Goal: Transaction & Acquisition: Purchase product/service

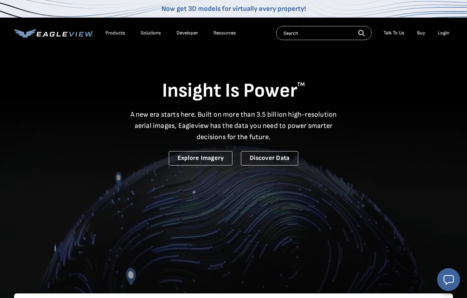
click at [442, 31] on div "Login" at bounding box center [444, 33] width 12 height 6
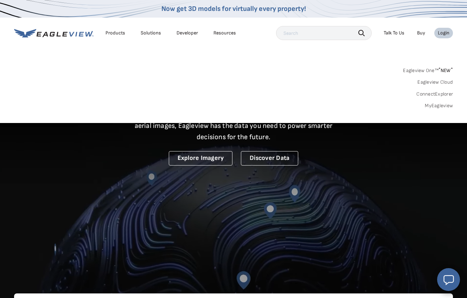
click at [436, 105] on link "MyEagleview" at bounding box center [439, 106] width 28 height 6
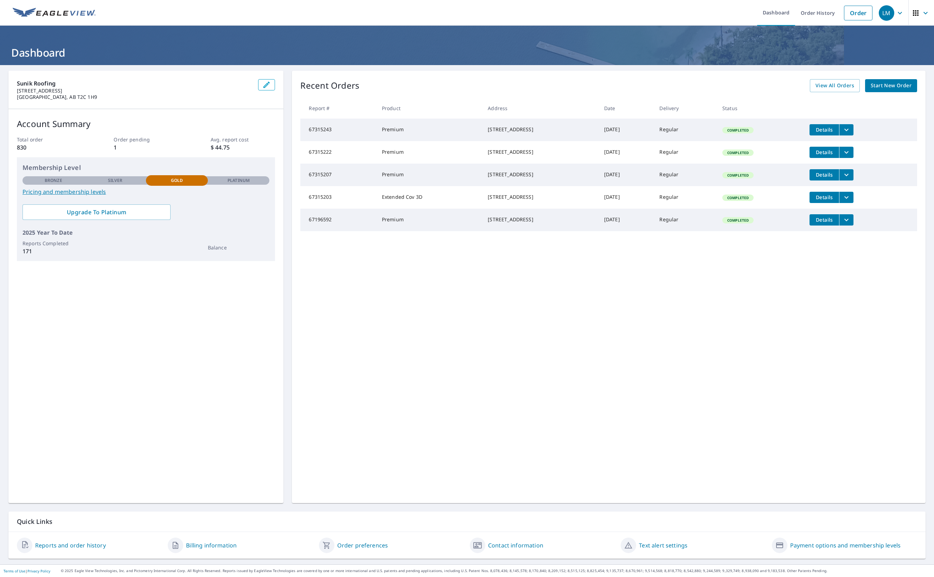
click at [879, 87] on span "Start New Order" at bounding box center [891, 85] width 41 height 9
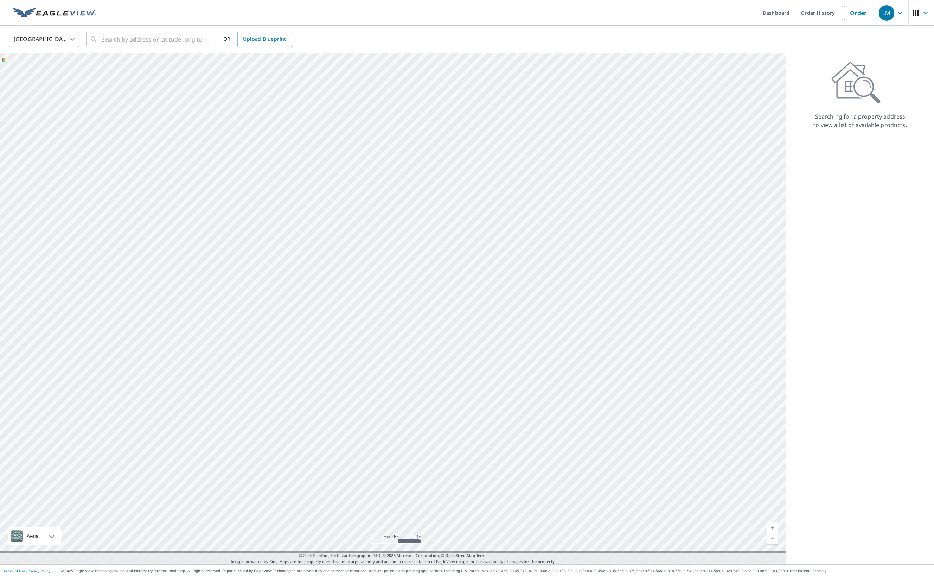
drag, startPoint x: 65, startPoint y: 63, endPoint x: 54, endPoint y: 58, distance: 12.0
click at [64, 61] on div at bounding box center [393, 308] width 786 height 511
click at [65, 44] on body "LM LM Dashboard Order History Order LM United States US ​ ​ OR Upload Blueprint…" at bounding box center [467, 288] width 934 height 577
click at [53, 74] on li "[GEOGRAPHIC_DATA]" at bounding box center [44, 71] width 70 height 13
type input "CA"
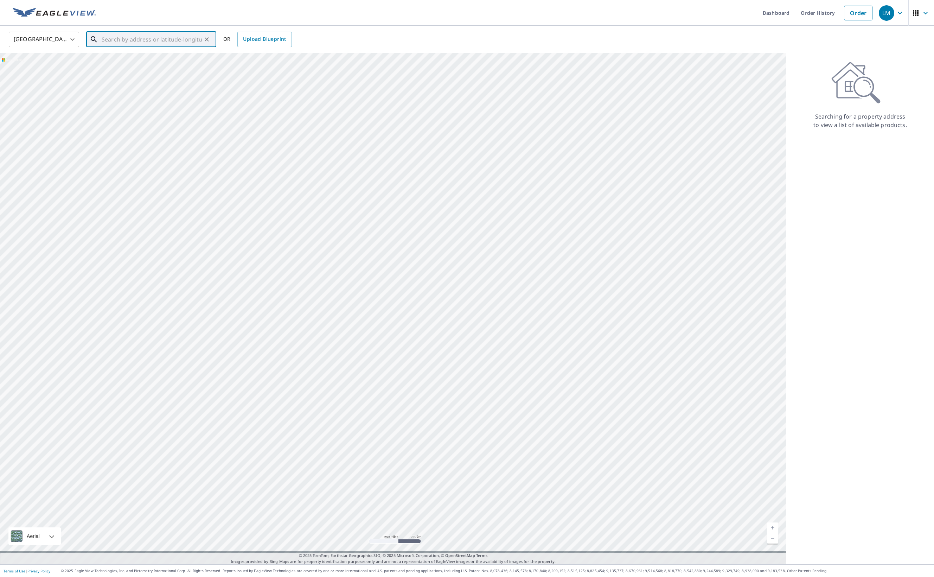
click at [130, 32] on input "text" at bounding box center [152, 40] width 100 height 20
click at [185, 64] on span "[STREET_ADDRESS]" at bounding box center [155, 60] width 110 height 8
type input "[STREET_ADDRESS]"
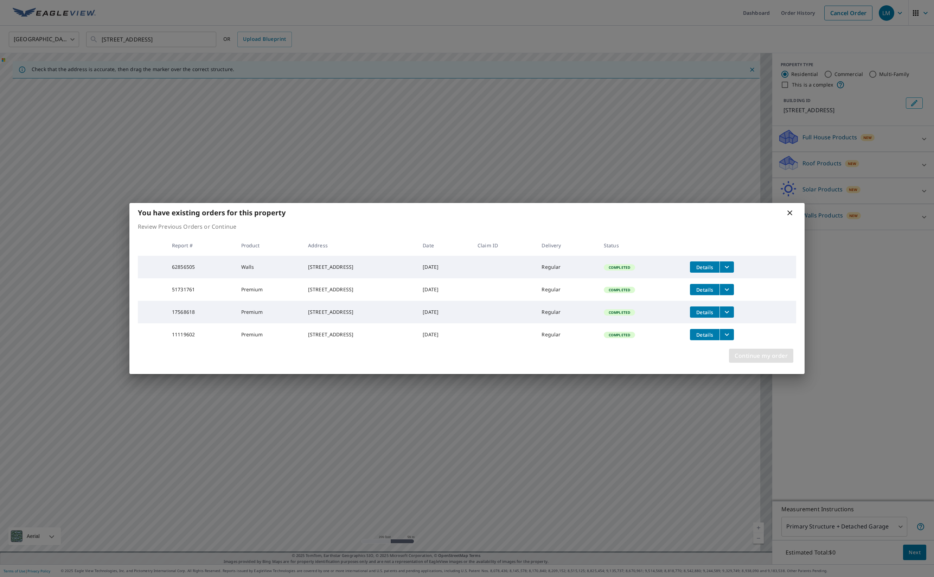
click at [772, 361] on span "Continue my order" at bounding box center [761, 356] width 53 height 10
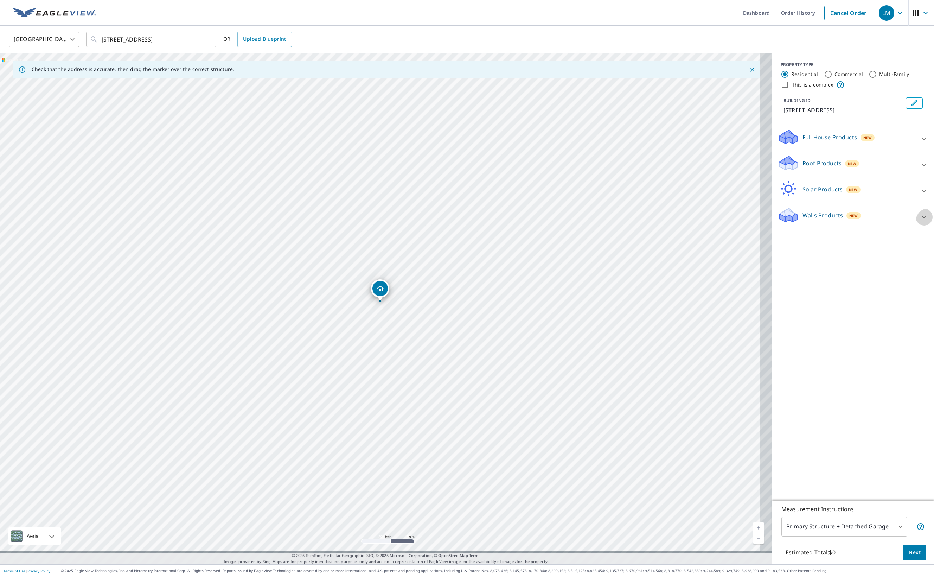
click at [920, 221] on icon at bounding box center [924, 217] width 8 height 8
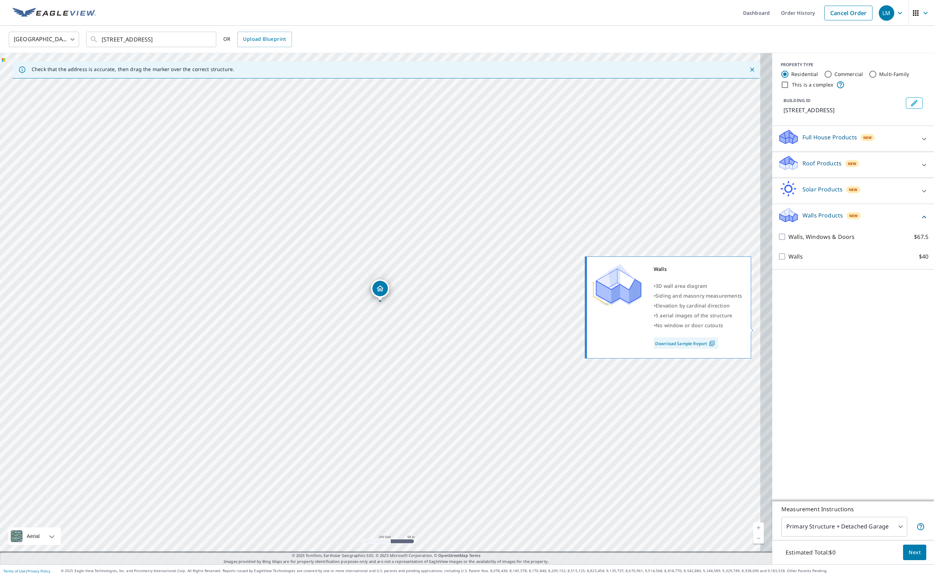
click at [778, 261] on input "Walls $40" at bounding box center [783, 256] width 11 height 8
checkbox input "true"
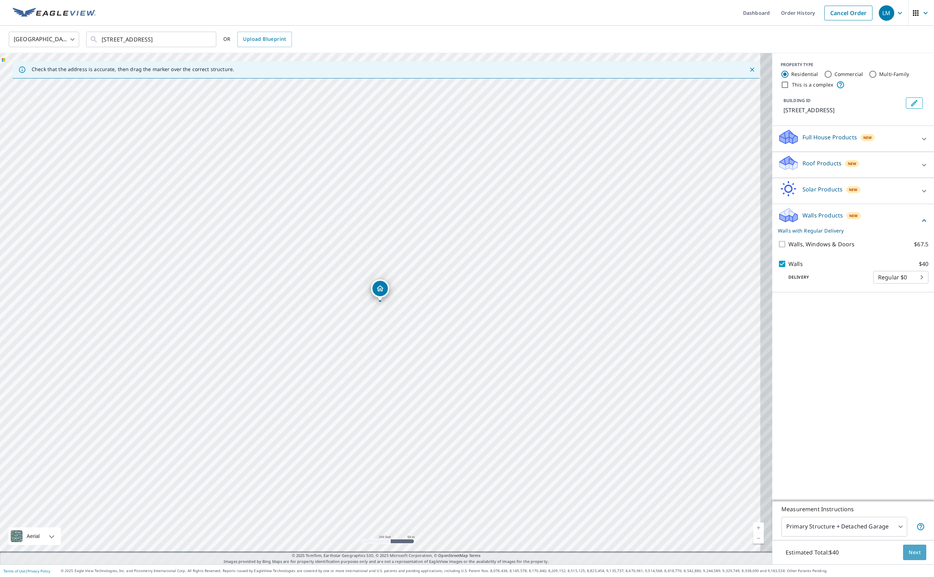
click at [910, 548] on span "Next" at bounding box center [915, 552] width 12 height 9
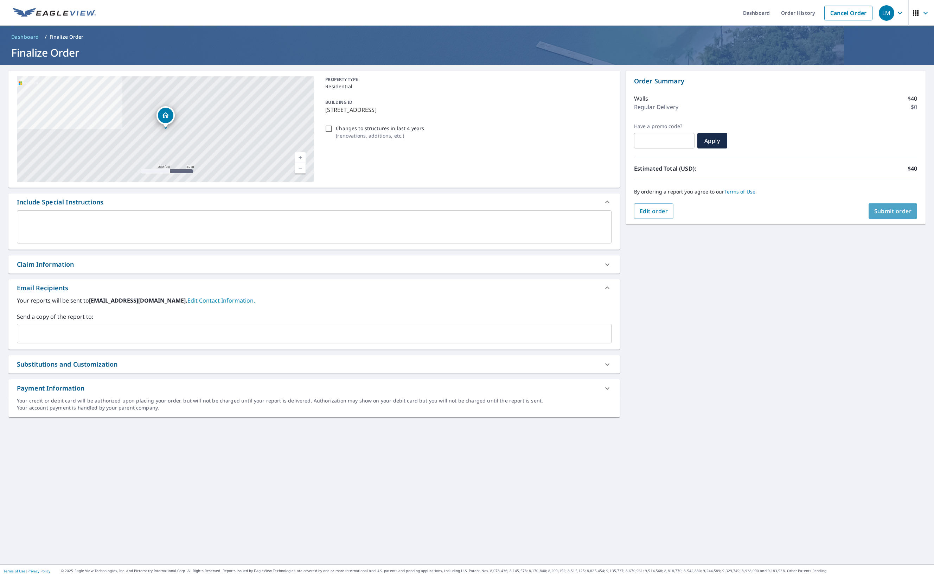
click at [881, 212] on span "Submit order" at bounding box center [893, 211] width 38 height 8
checkbox input "true"
